Goal: Communication & Community: Answer question/provide support

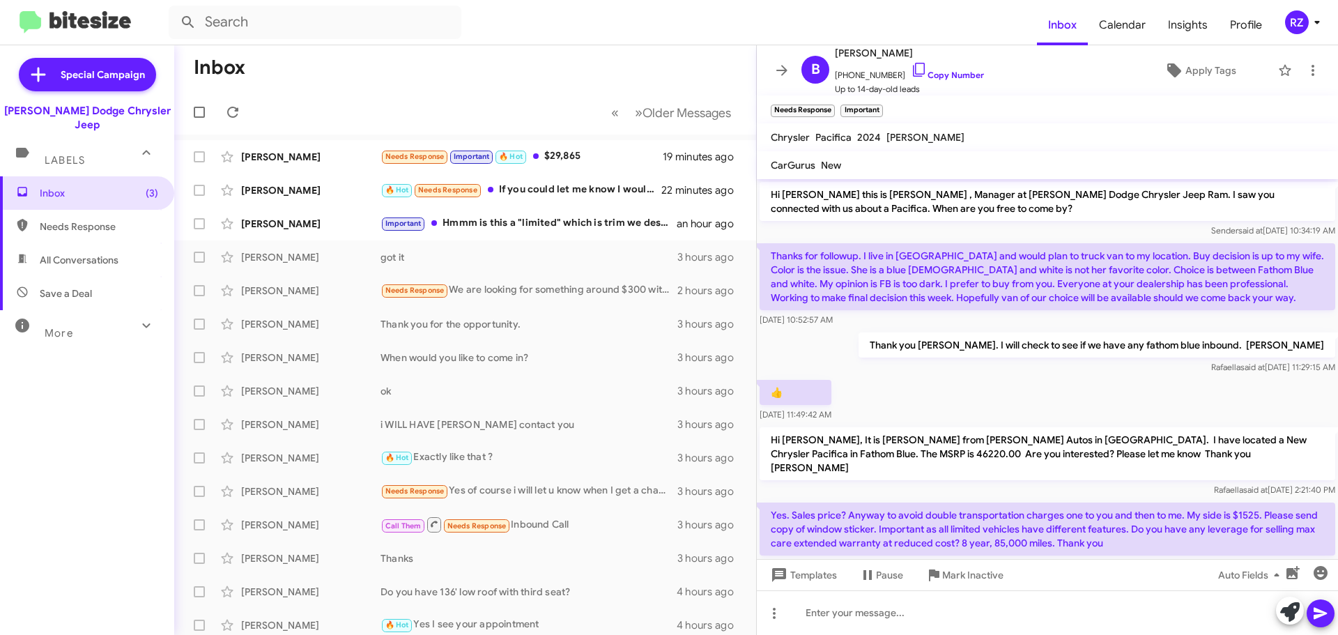
scroll to position [74, 0]
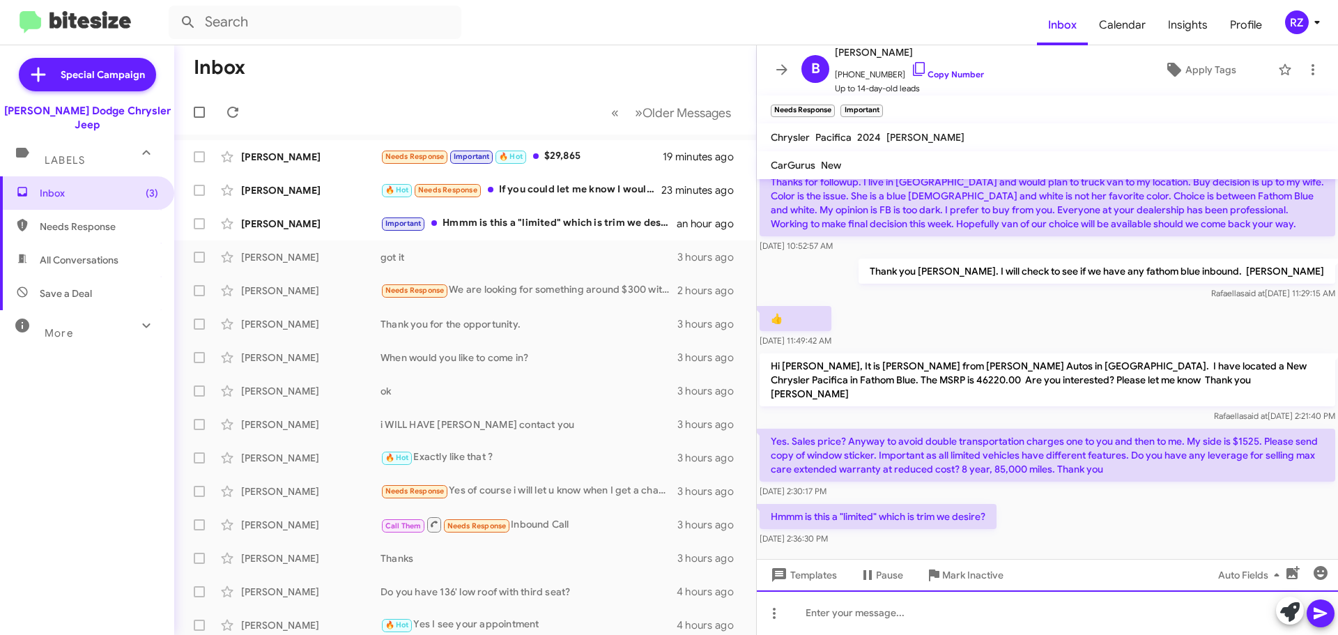
click at [848, 615] on div at bounding box center [1047, 612] width 581 height 45
drag, startPoint x: 1011, startPoint y: 612, endPoint x: 785, endPoint y: 603, distance: 226.6
click at [785, 603] on div "i WILLSEND YOU THE WINDOW STICKER" at bounding box center [1047, 612] width 581 height 45
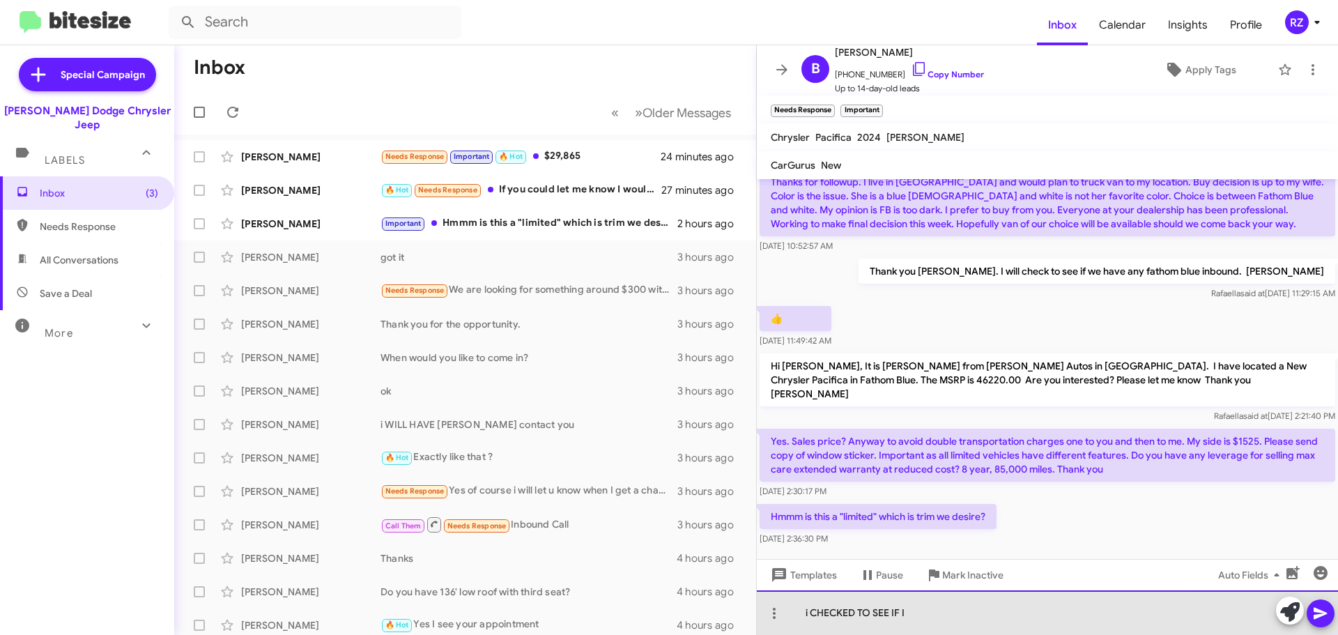
click at [907, 615] on div "i CHECKED TO SEE IF I" at bounding box center [1047, 612] width 581 height 45
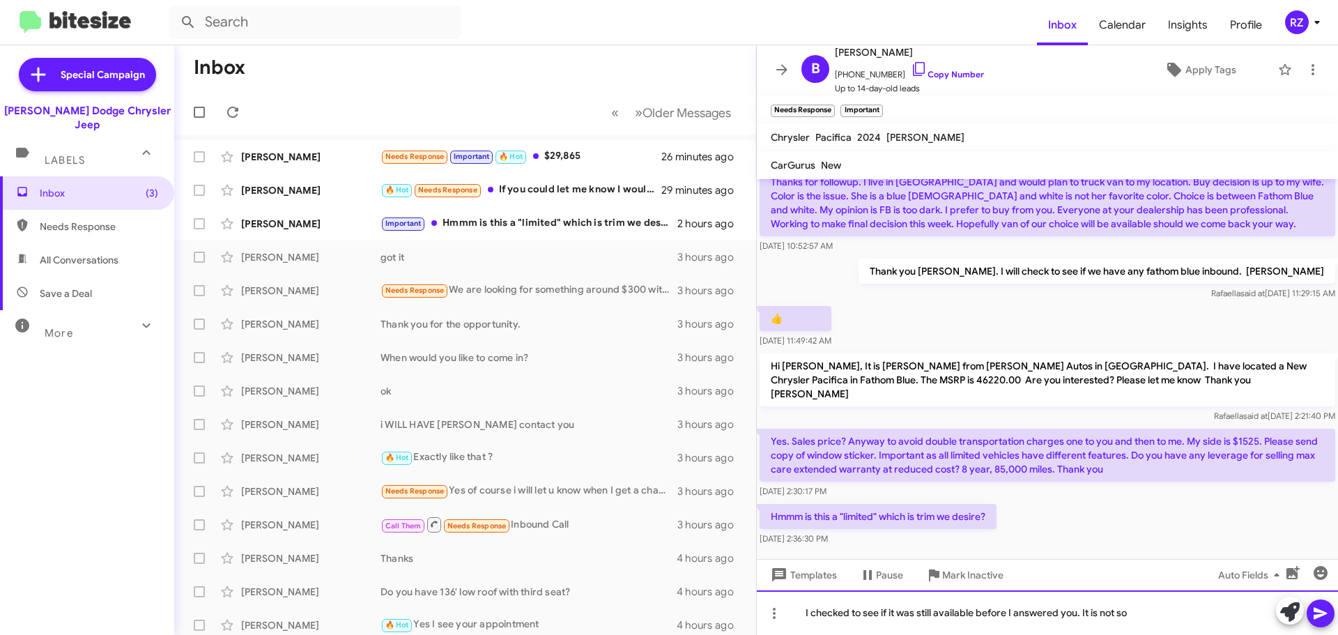
click at [1132, 612] on div "I checked to see if it was still available before I answered you. It is not so" at bounding box center [1047, 612] width 581 height 45
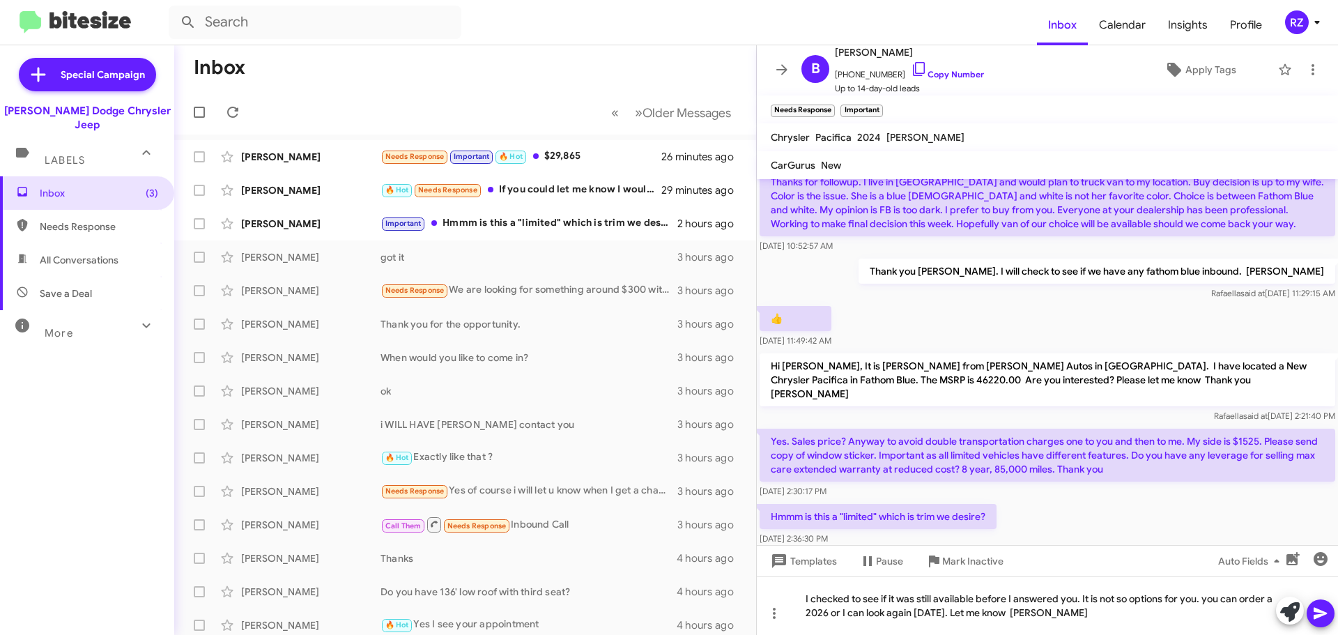
click at [1324, 602] on span at bounding box center [1320, 613] width 17 height 28
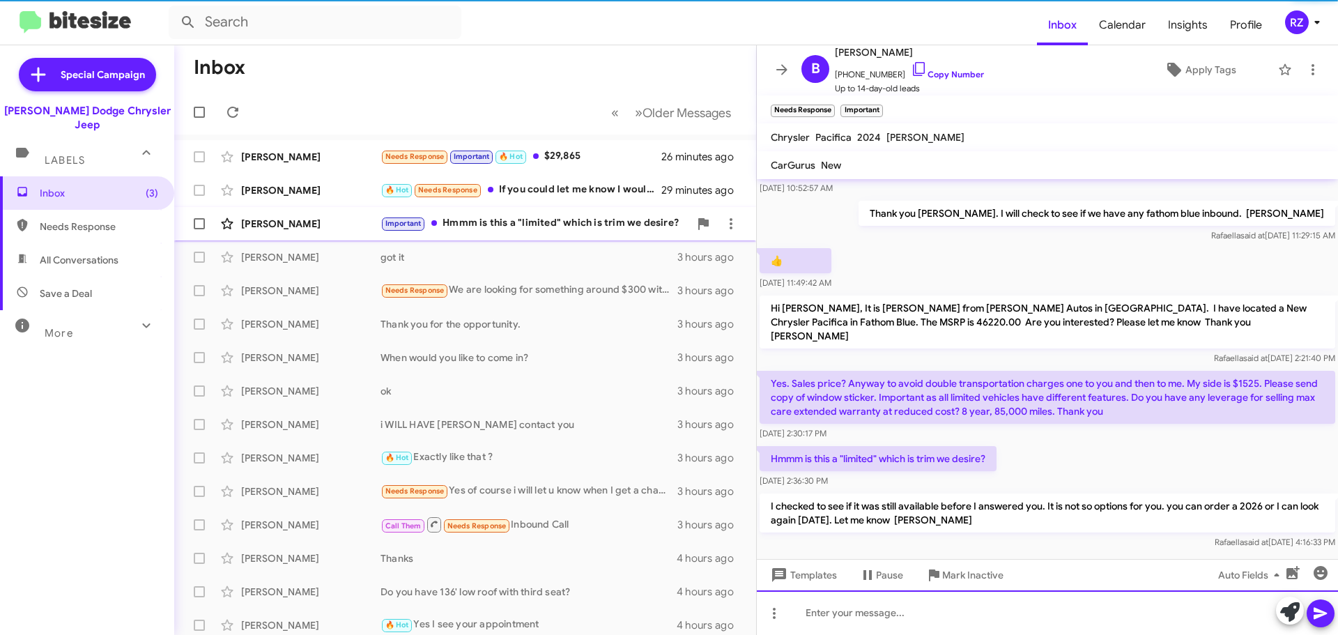
scroll to position [77, 0]
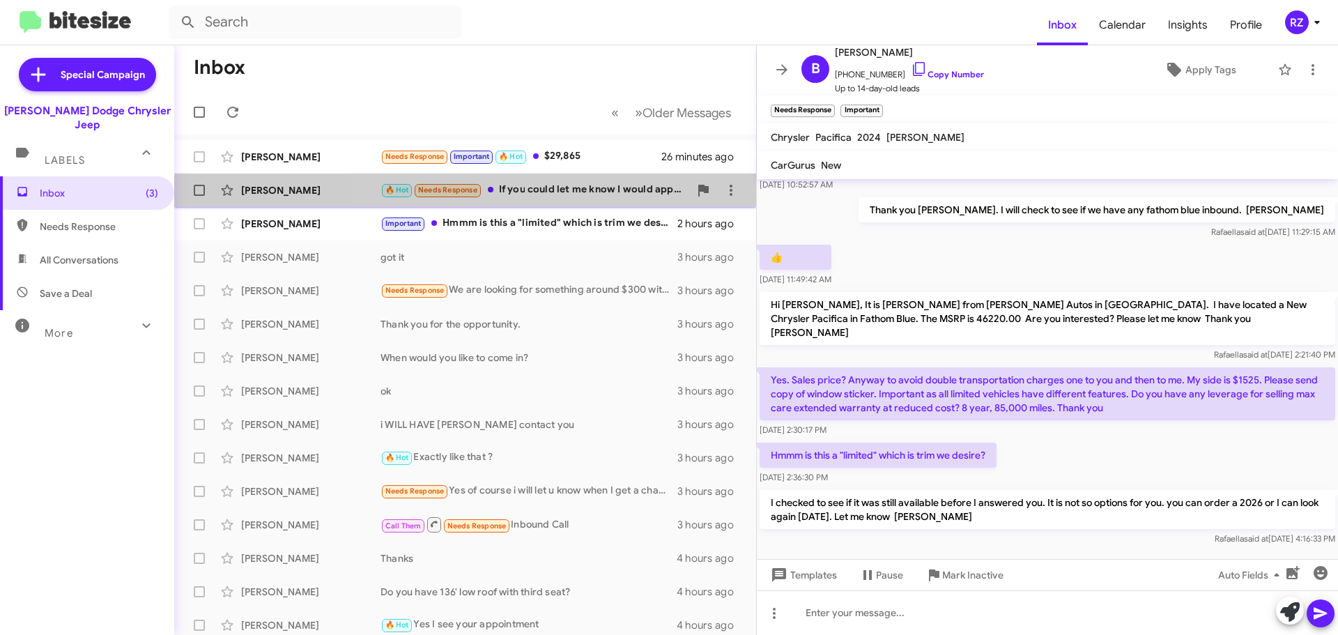
click at [605, 201] on div "[PERSON_NAME] 🔥 Hot Needs Response If you could let me know I would appreciate …" at bounding box center [465, 190] width 560 height 28
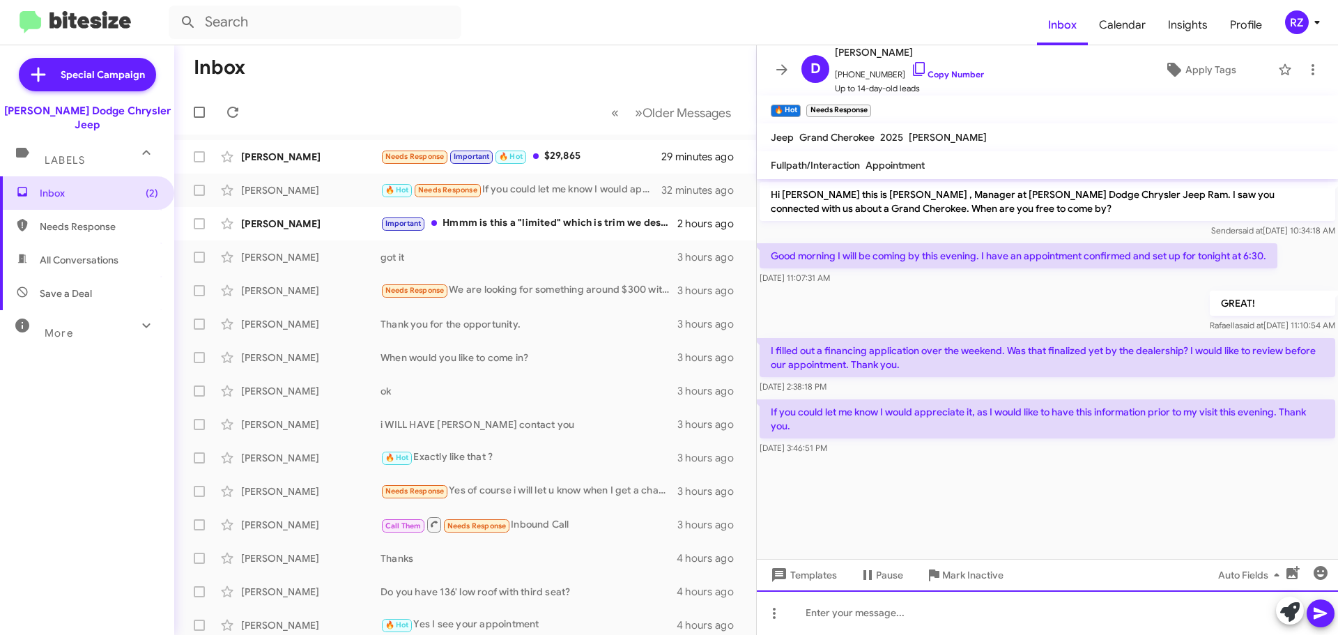
click at [831, 616] on div at bounding box center [1047, 612] width 581 height 45
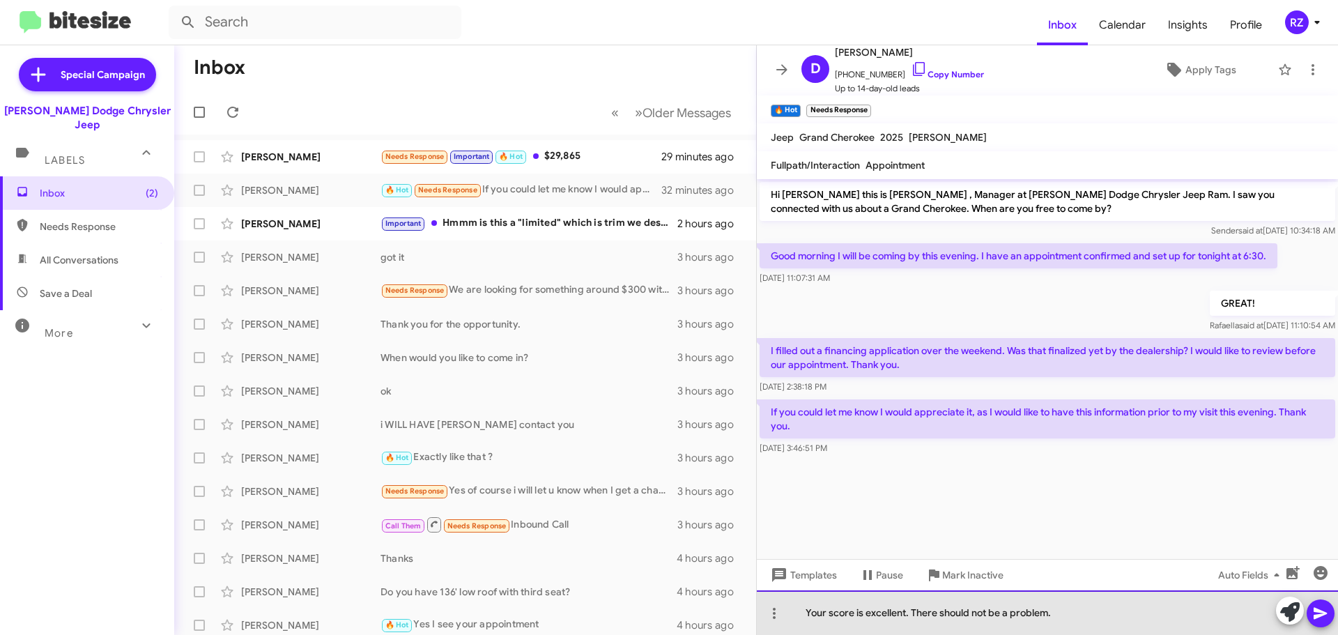
click at [867, 611] on div "Your score is excellent. There should not be a problem." at bounding box center [1047, 612] width 581 height 45
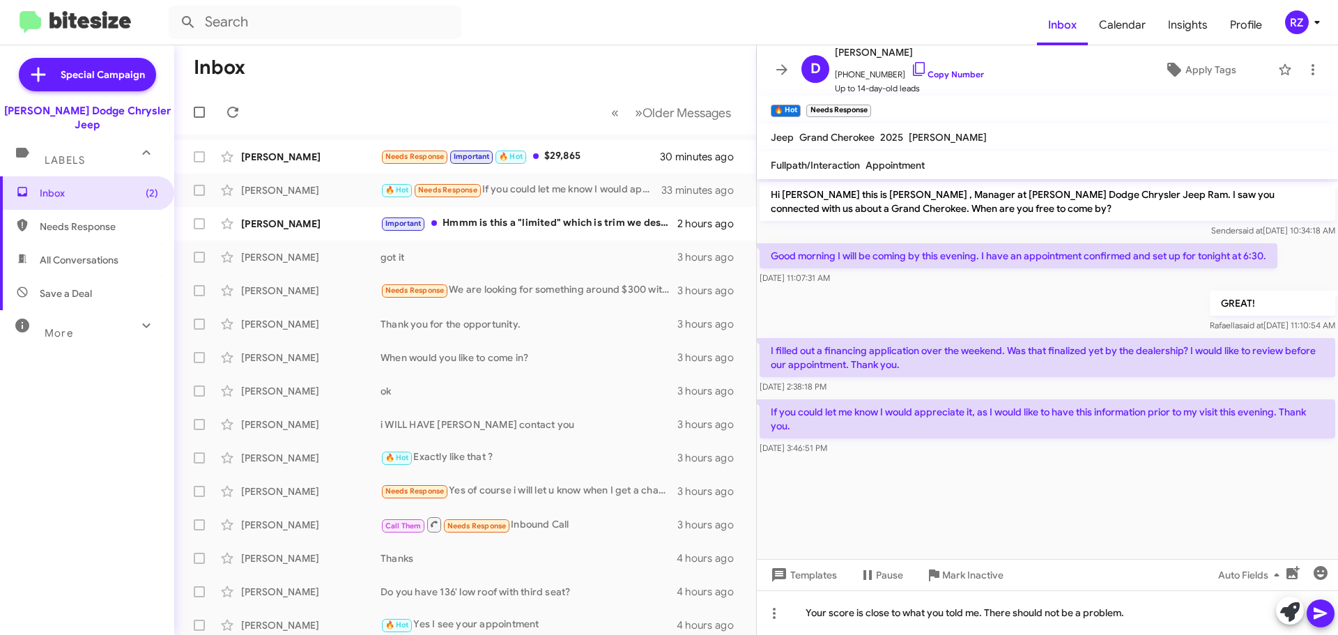
click at [1323, 617] on icon at bounding box center [1320, 613] width 17 height 17
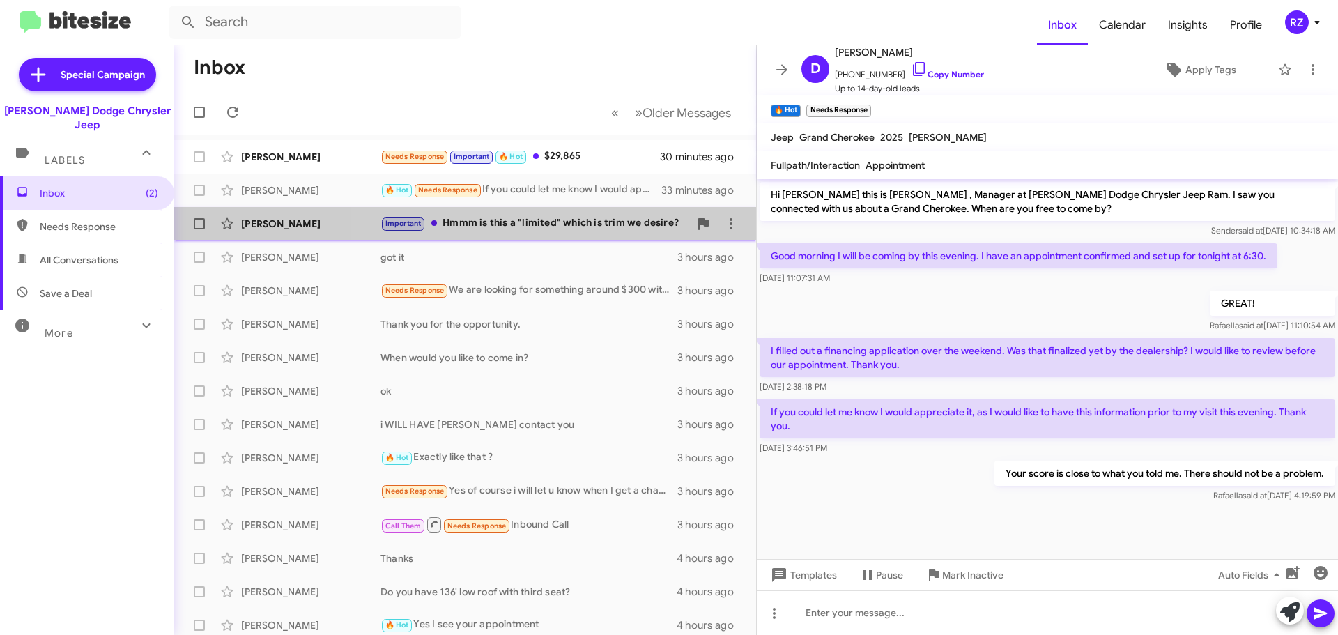
click at [568, 229] on div "Important Hmmm is this a "limited" which is trim we desire?" at bounding box center [534, 223] width 309 height 16
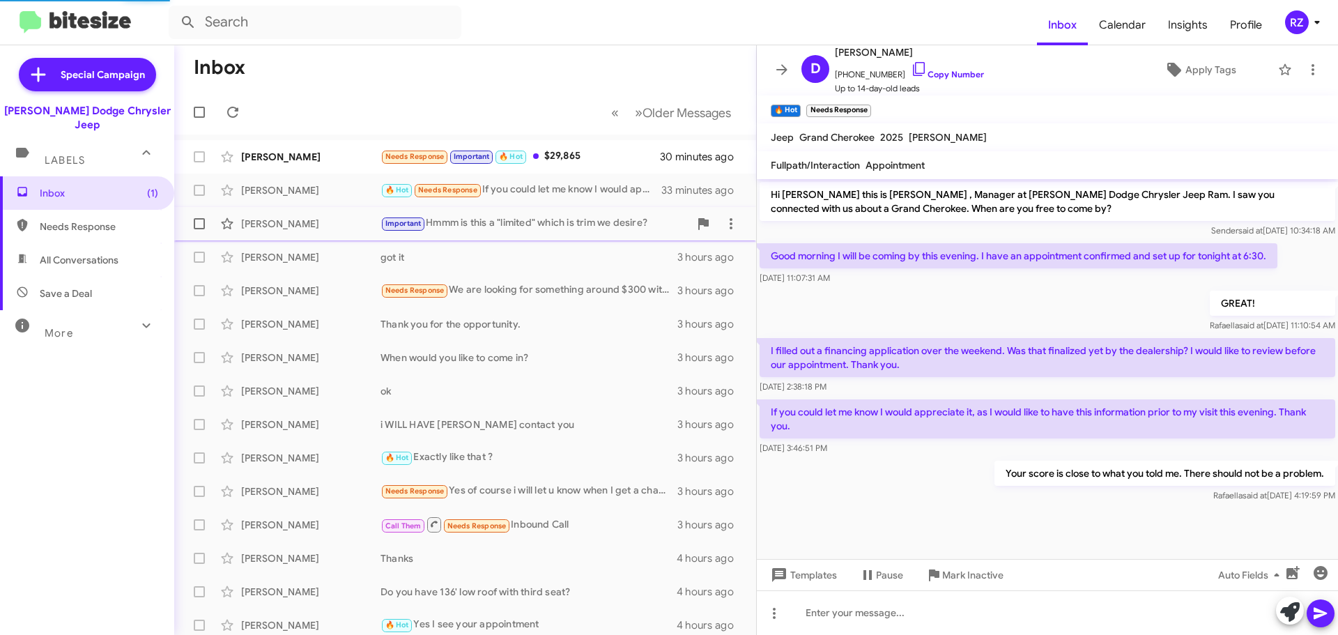
scroll to position [139, 0]
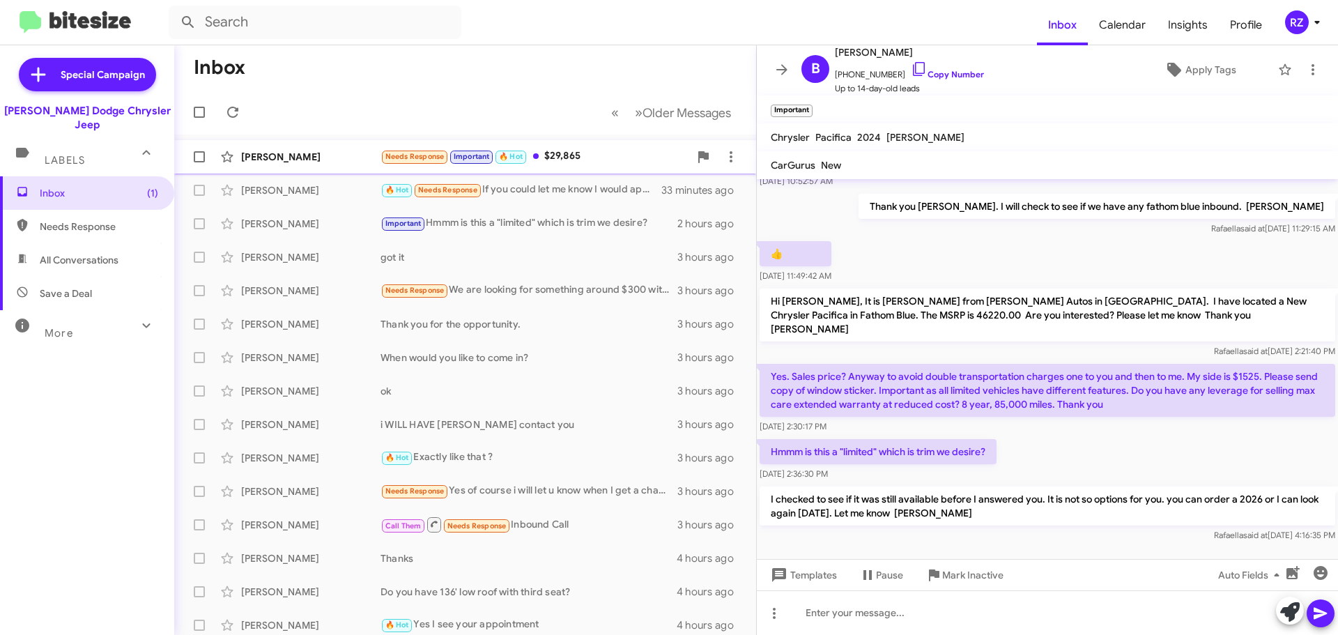
click at [619, 160] on div "Needs Response Important 🔥 Hot $29,865" at bounding box center [534, 156] width 309 height 16
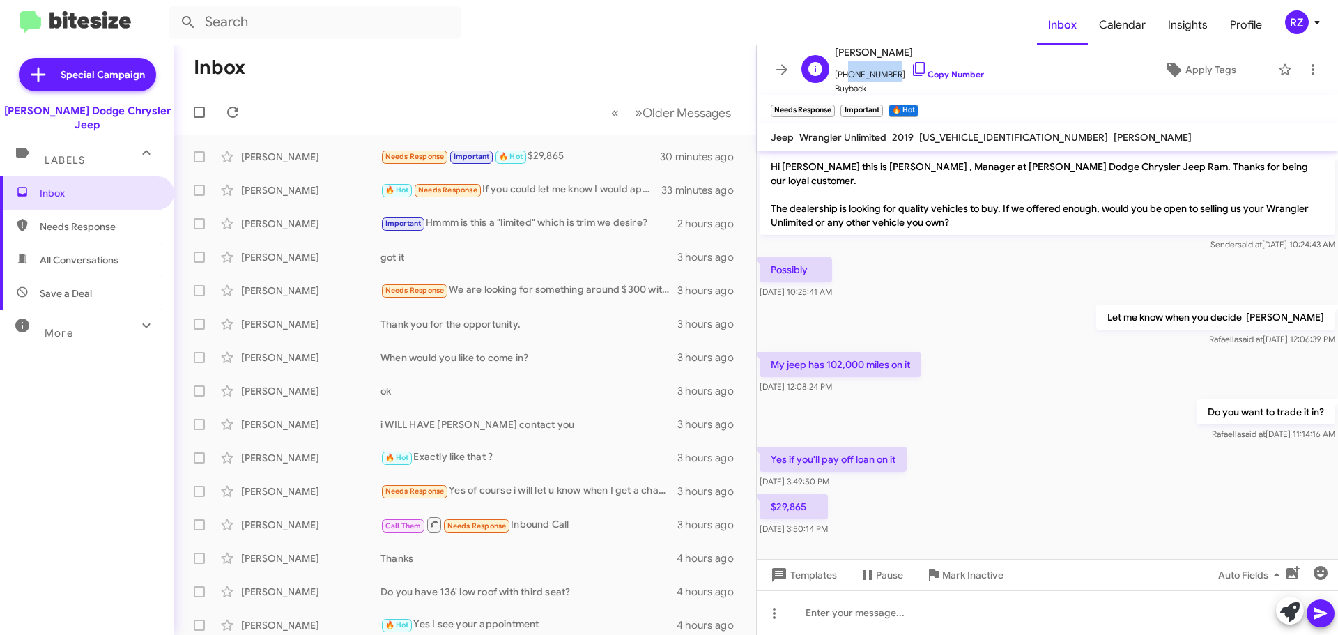
drag, startPoint x: 888, startPoint y: 72, endPoint x: 844, endPoint y: 77, distance: 44.2
click at [844, 77] on span "[PHONE_NUMBER] Copy Number" at bounding box center [909, 71] width 149 height 21
copy span "8622848465"
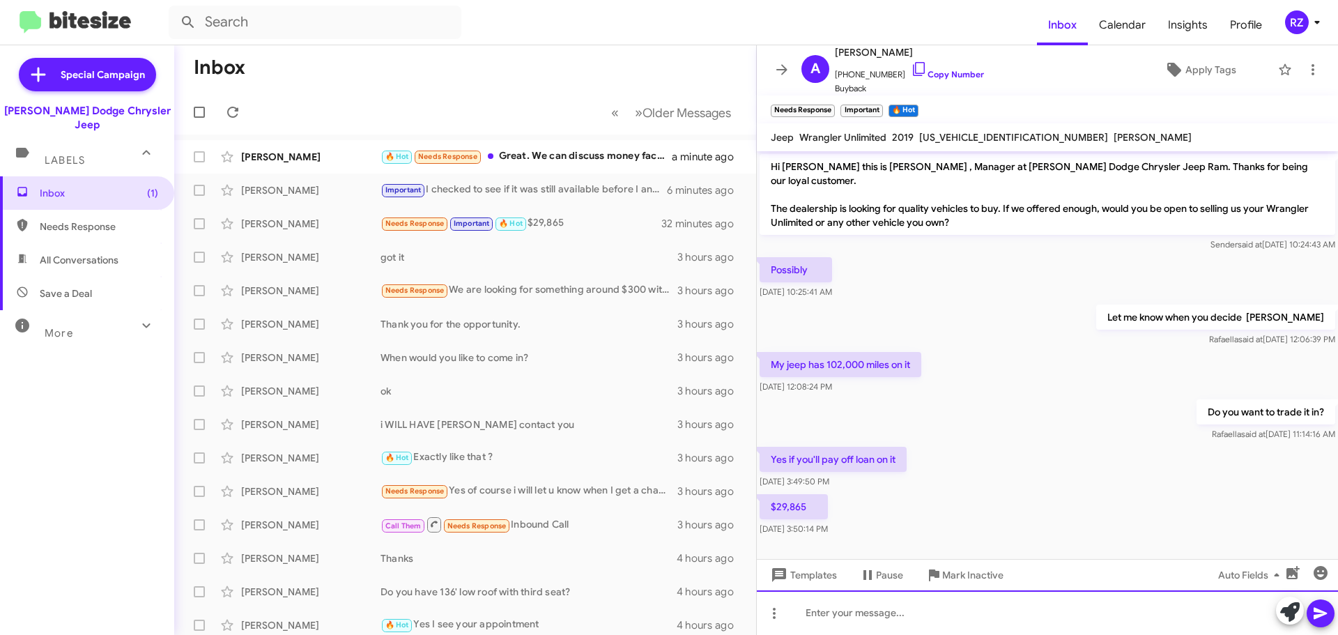
click at [870, 605] on div at bounding box center [1047, 612] width 581 height 45
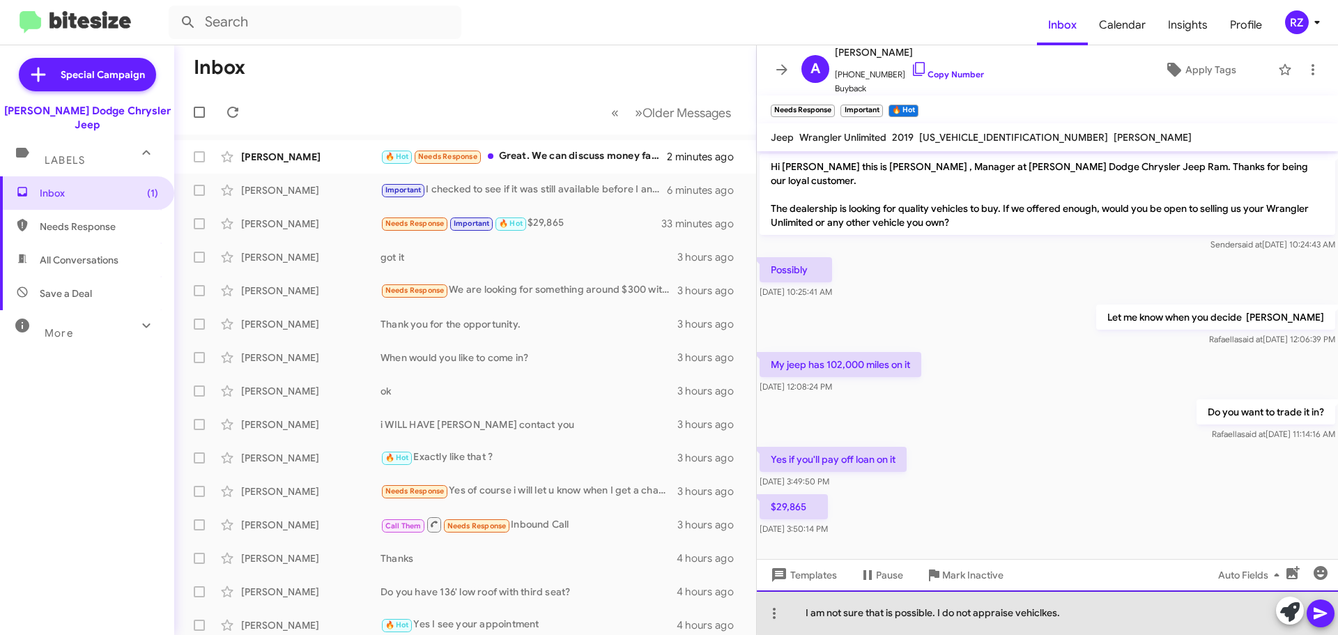
click at [1049, 614] on div "I am not sure that is possible. I do not appraise vehiclkes." at bounding box center [1047, 612] width 581 height 45
click at [1074, 612] on div "I am not sure that is possible. I do not appraise vehicles." at bounding box center [1047, 612] width 581 height 45
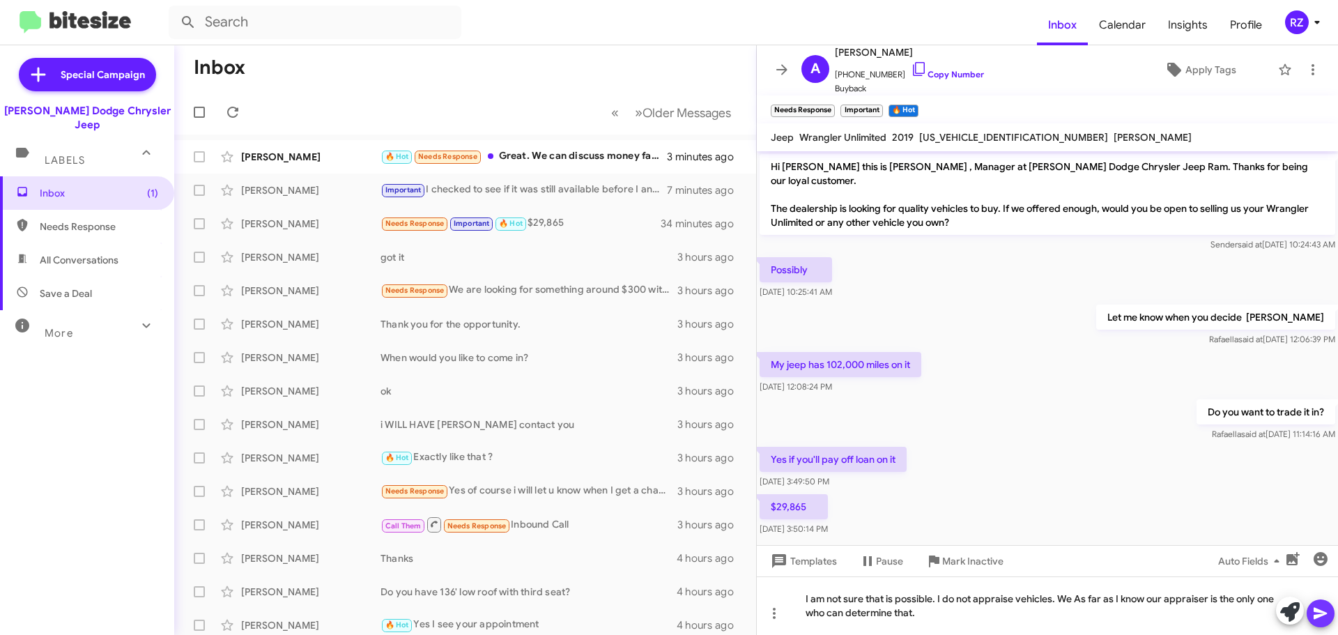
click at [1319, 610] on icon at bounding box center [1319, 614] width 13 height 12
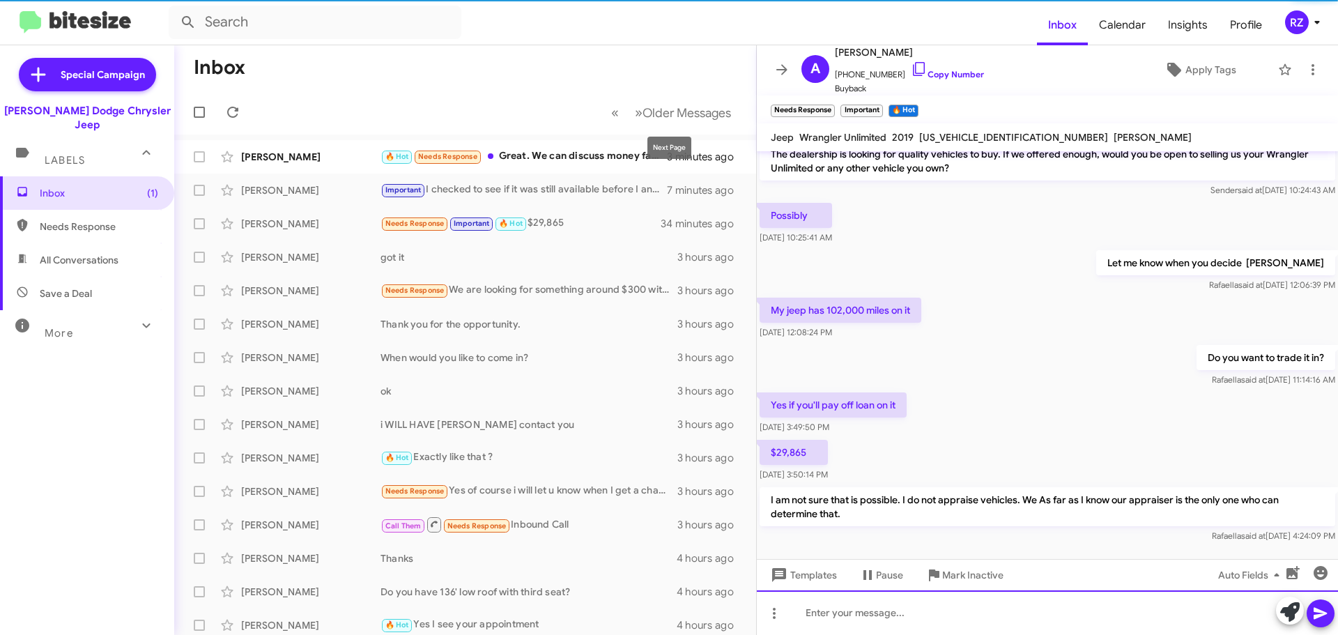
scroll to position [55, 0]
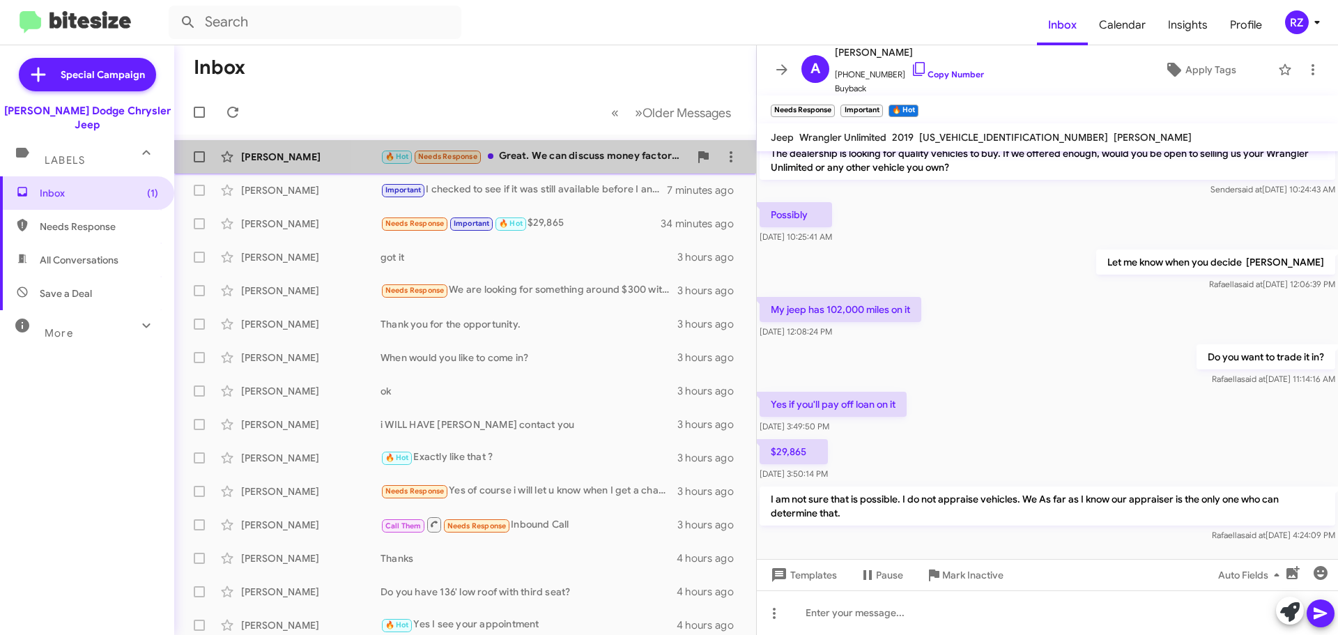
click at [643, 162] on div "🔥 Hot Needs Response Great. We can discuss money factors tonight then. Thank yo…" at bounding box center [534, 156] width 309 height 16
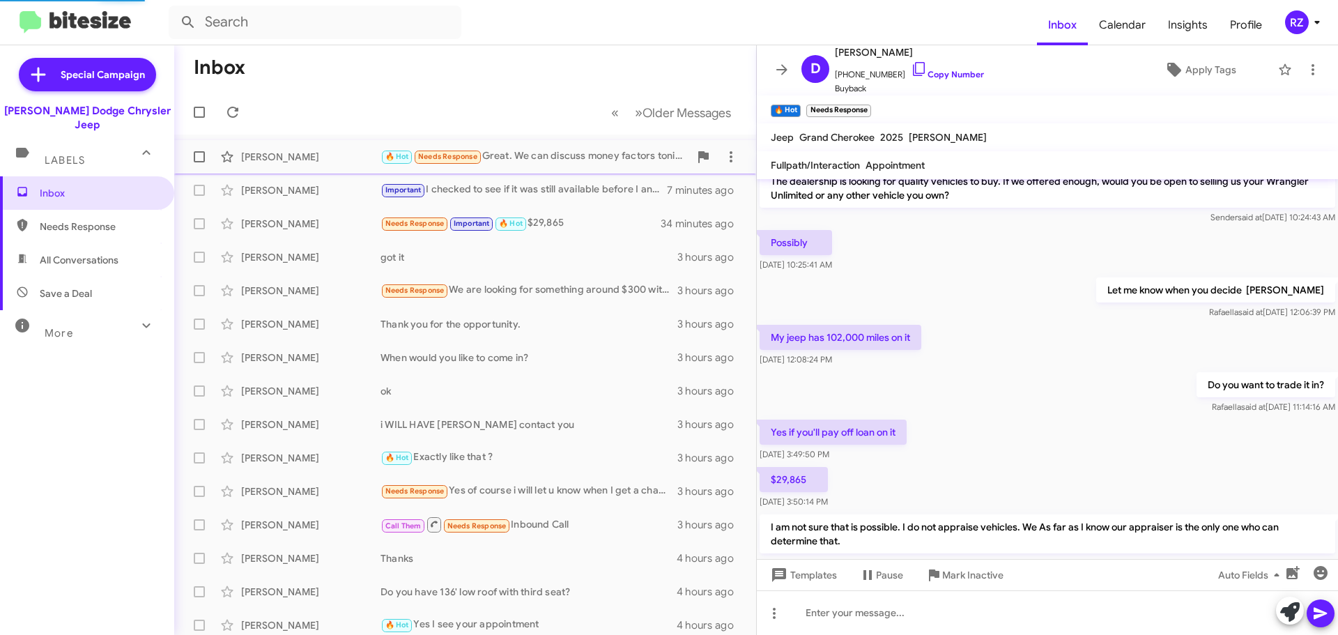
scroll to position [18, 0]
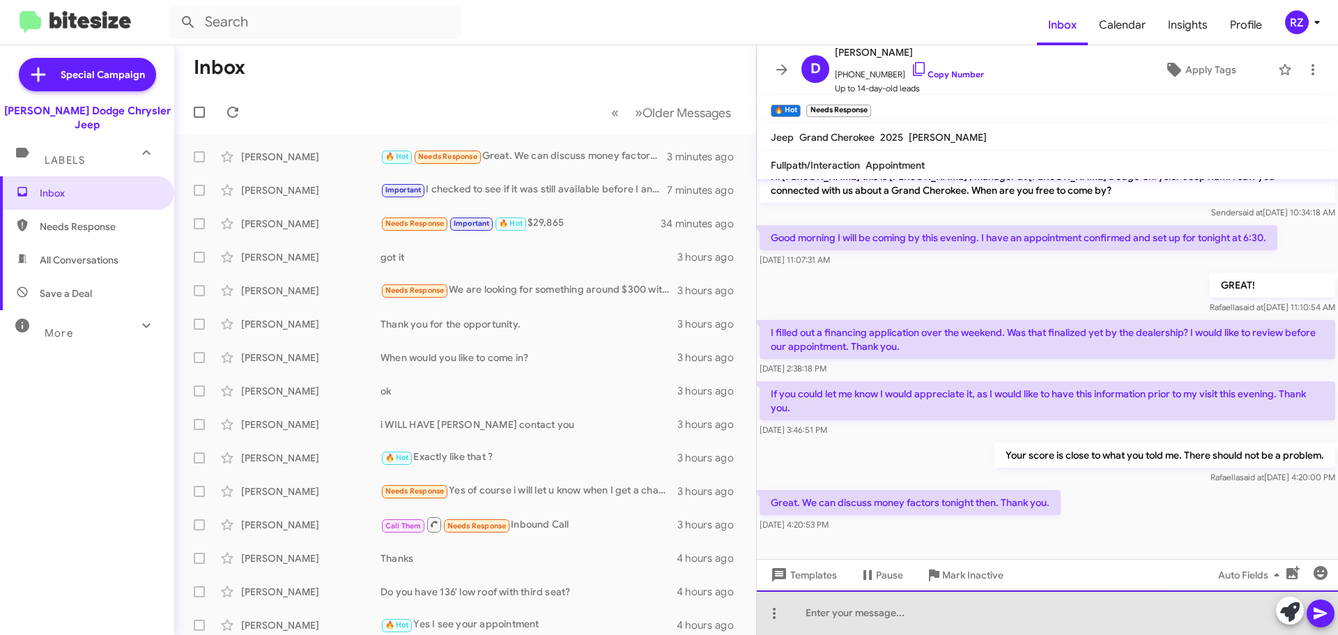
click at [817, 616] on div at bounding box center [1047, 612] width 581 height 45
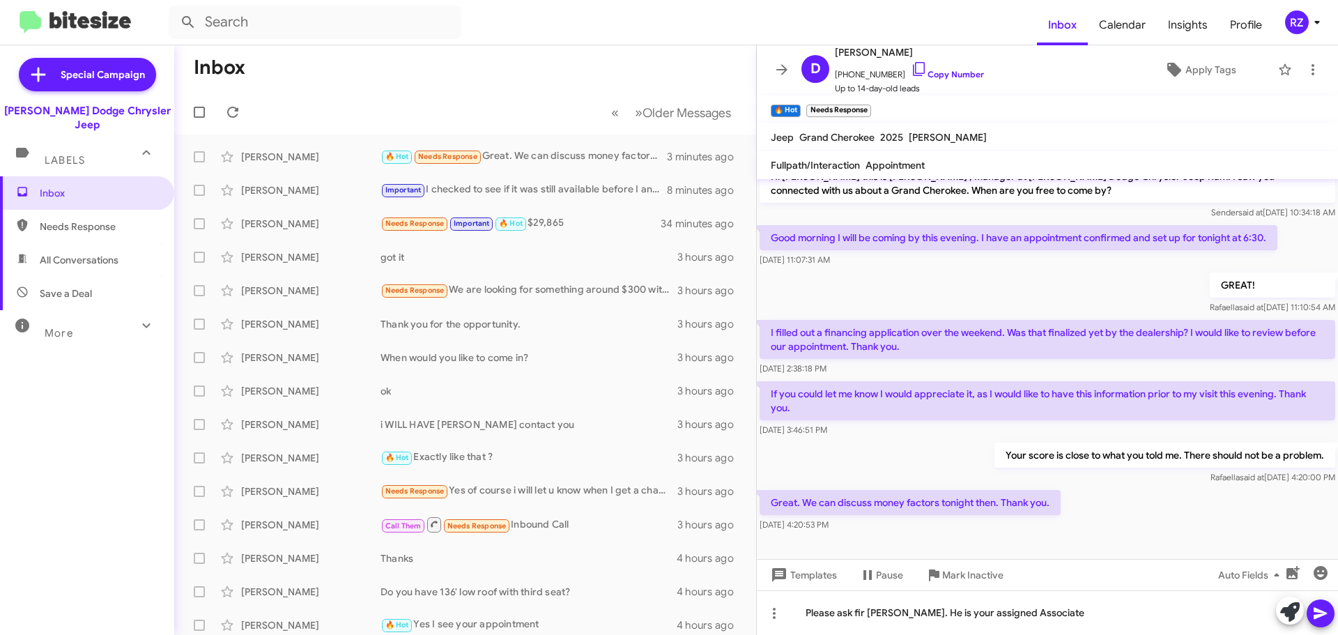
click at [1320, 617] on icon at bounding box center [1319, 614] width 13 height 12
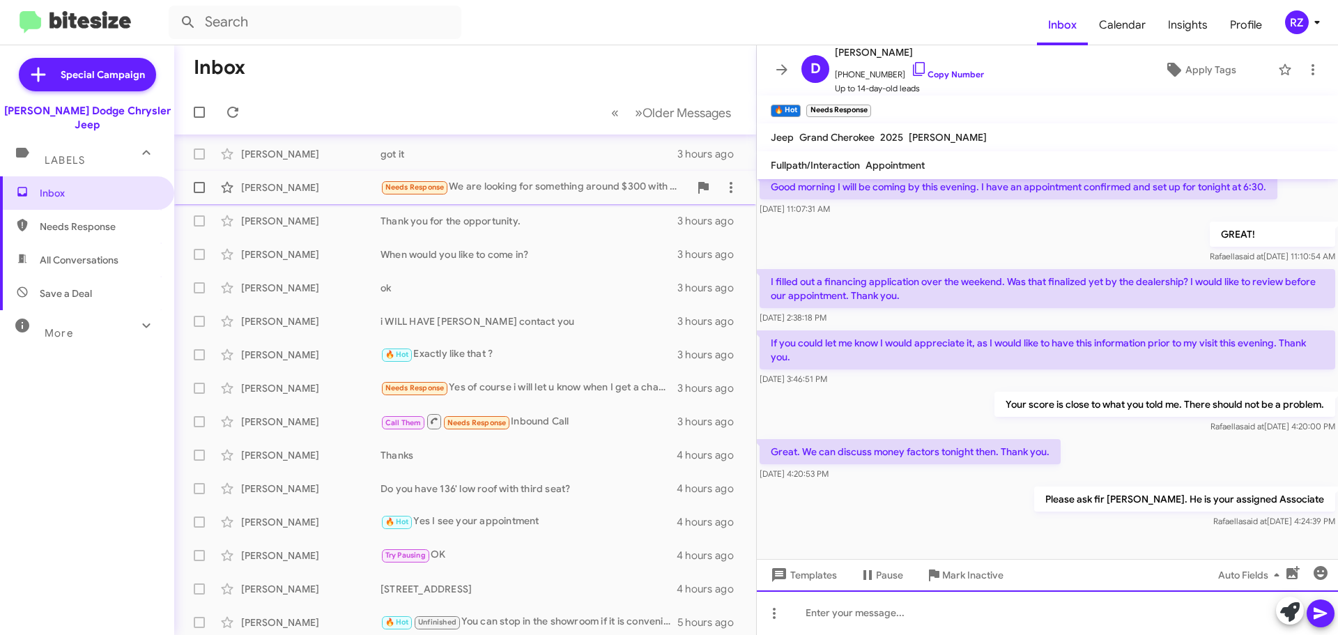
scroll to position [0, 0]
